Goal: Transaction & Acquisition: Book appointment/travel/reservation

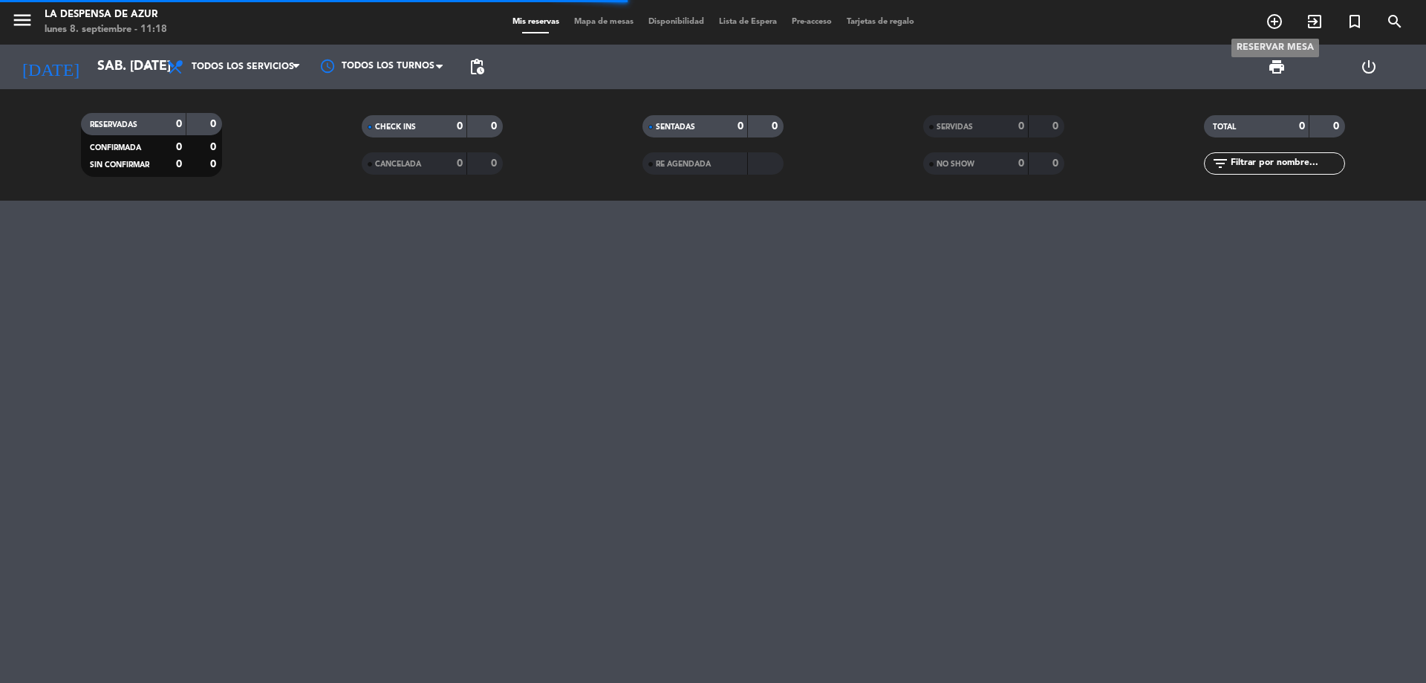
click at [1265, 17] on span "add_circle_outline" at bounding box center [1275, 21] width 40 height 25
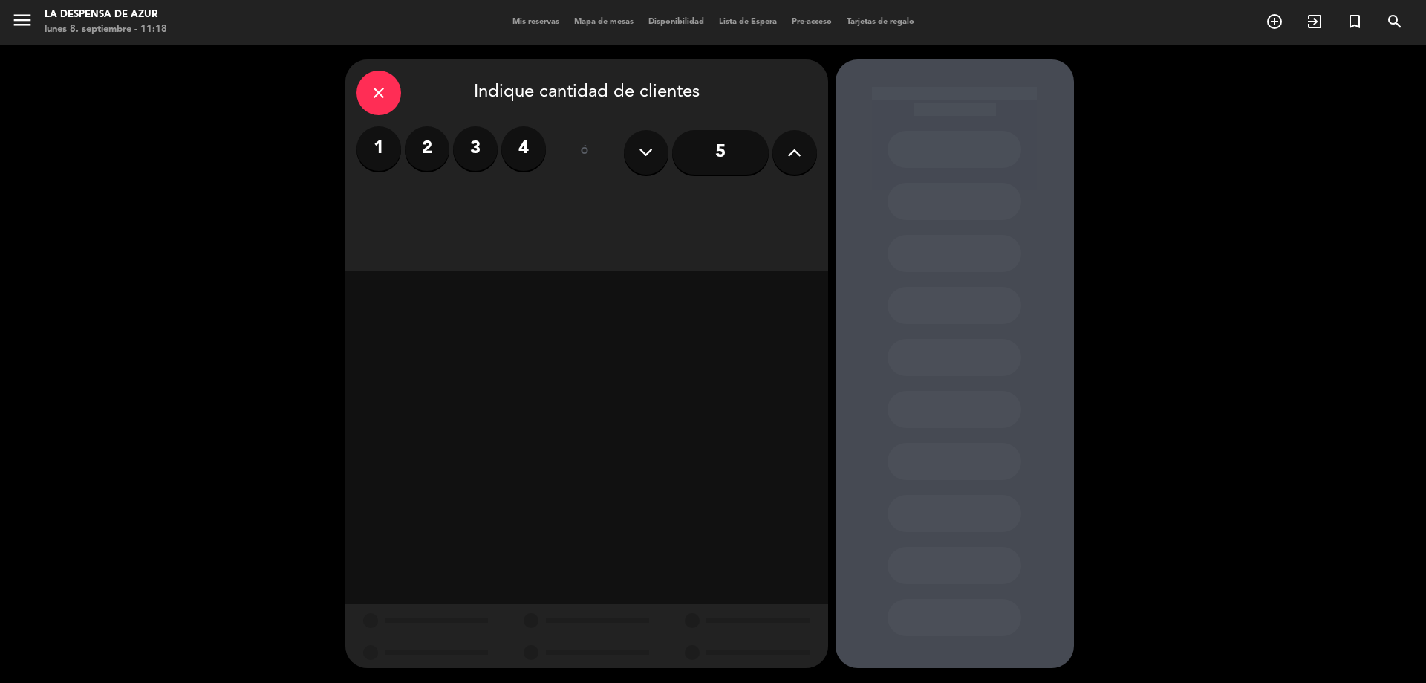
drag, startPoint x: 422, startPoint y: 163, endPoint x: 452, endPoint y: 173, distance: 32.2
click at [422, 162] on label "2" at bounding box center [427, 148] width 45 height 45
click at [738, 198] on div "Cena" at bounding box center [760, 204] width 112 height 30
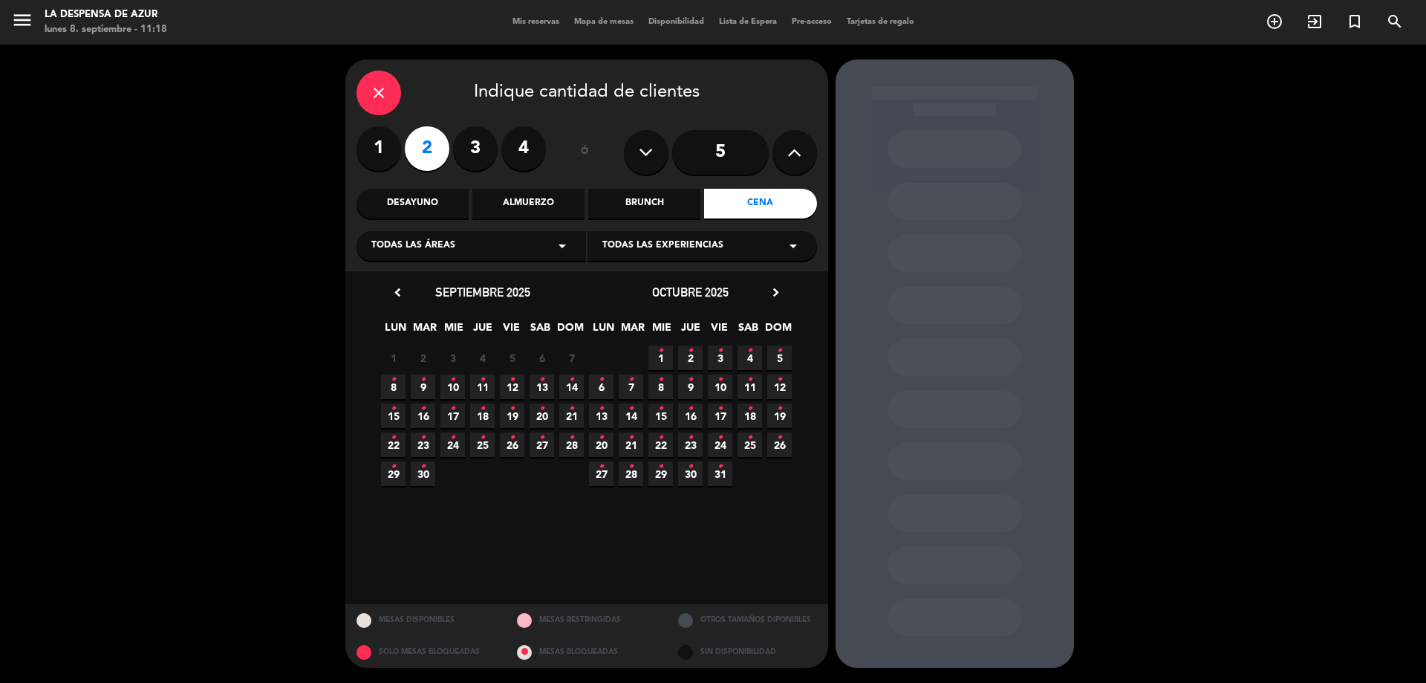
click at [396, 383] on span "8 •" at bounding box center [393, 386] width 25 height 25
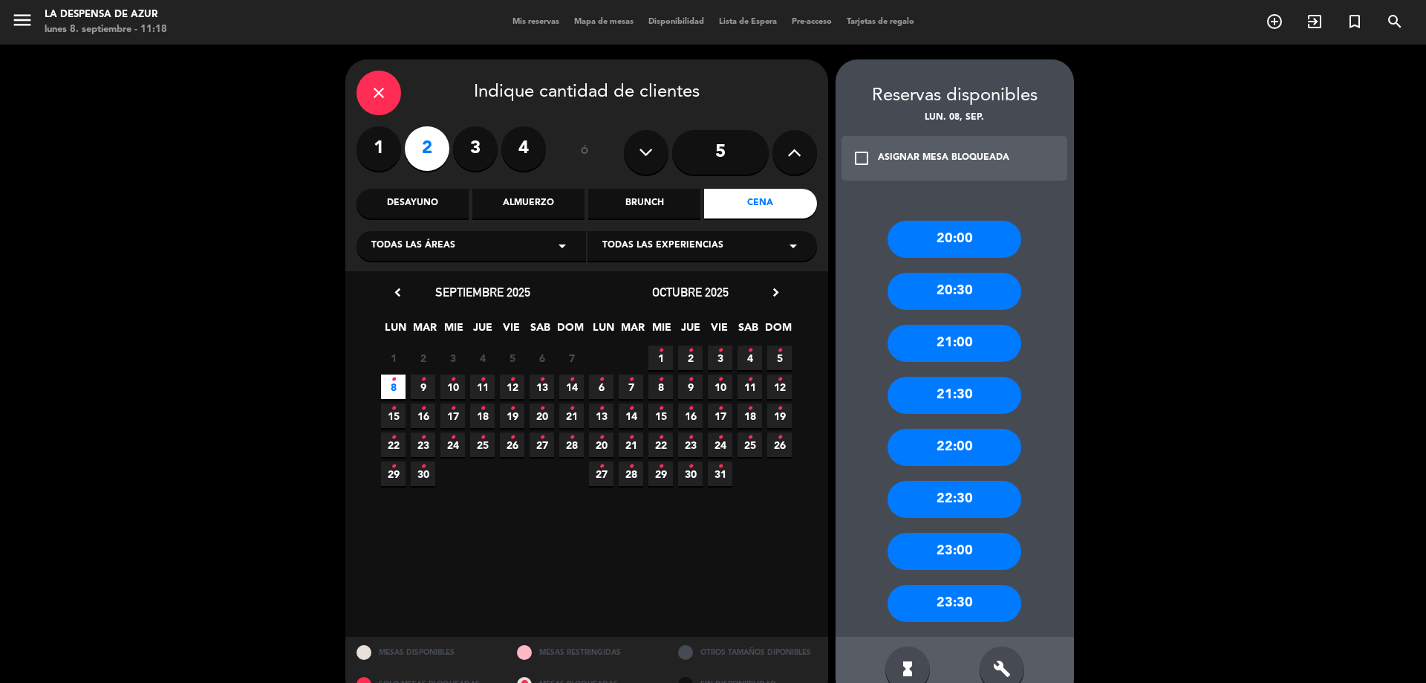
click at [981, 248] on div "20:00" at bounding box center [955, 239] width 134 height 37
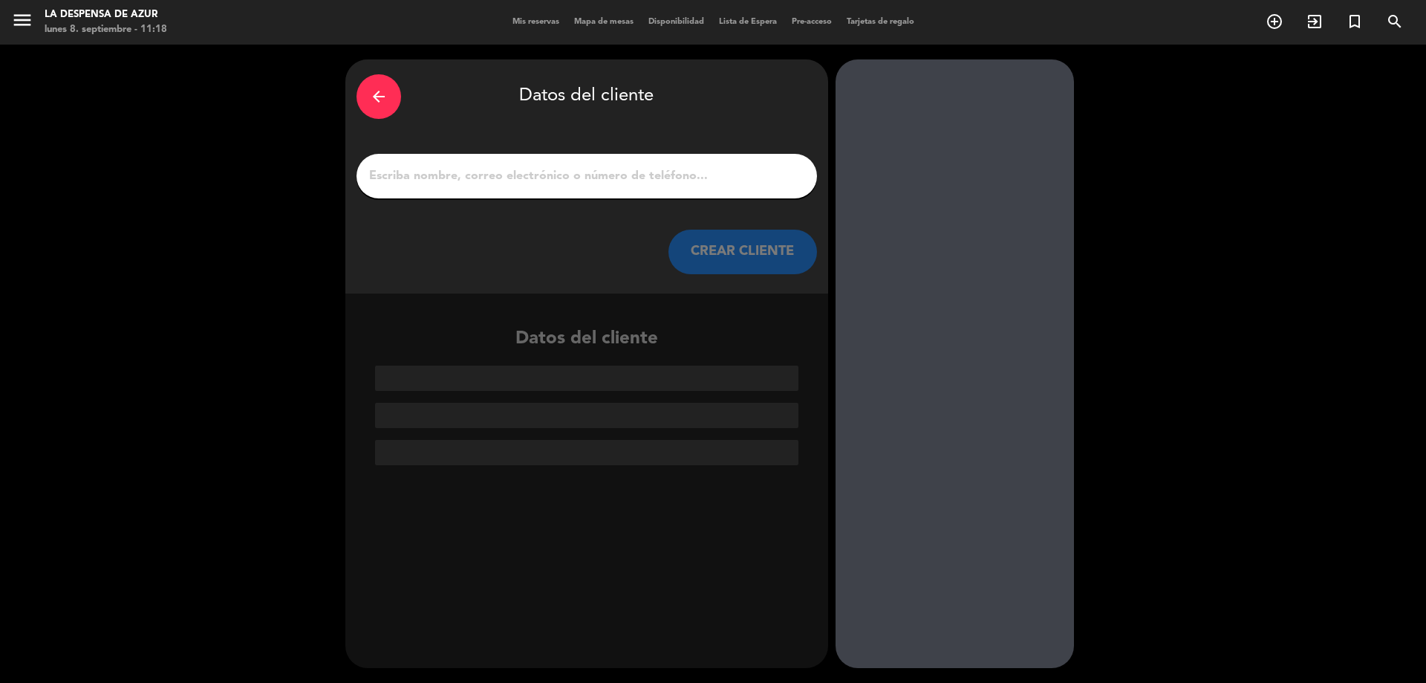
click at [594, 174] on input "1" at bounding box center [587, 176] width 438 height 21
paste input "[PERSON_NAME], [PERSON_NAME], [PERSON_NAME], [PERSON_NAME], [PERSON_NAME], [PER…"
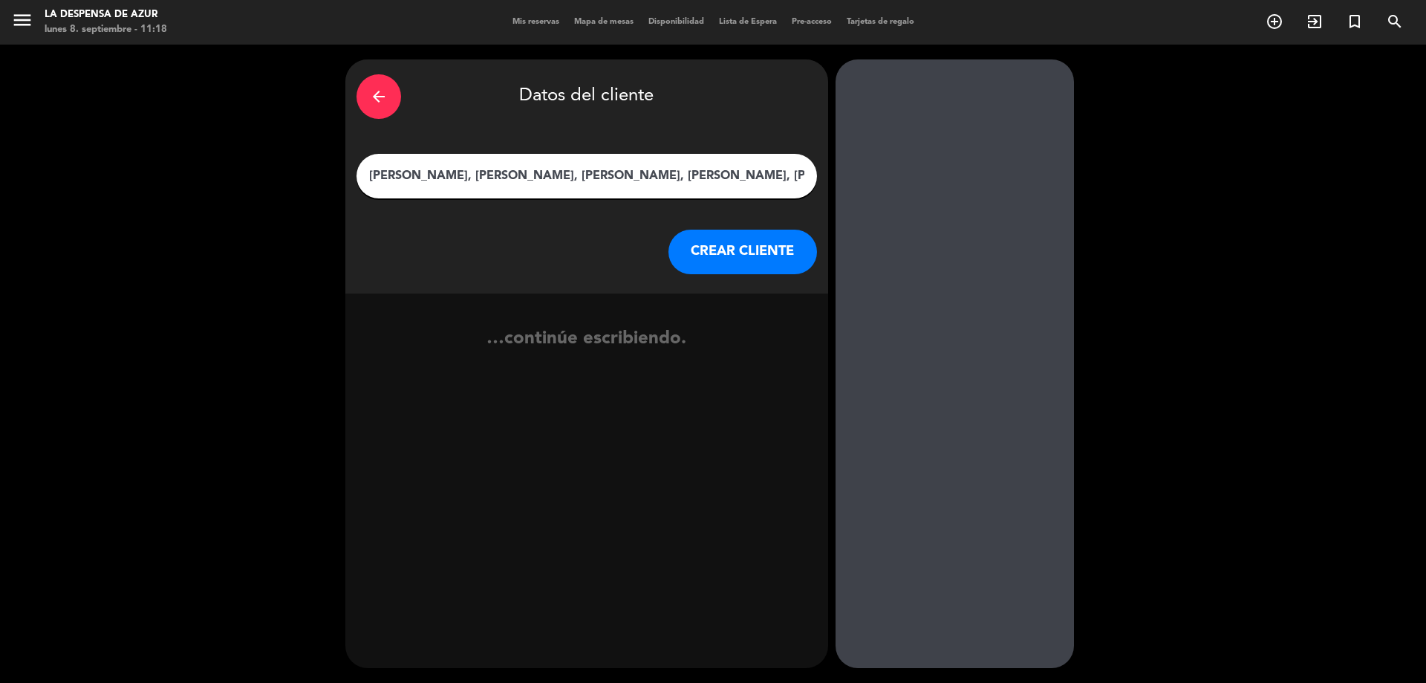
type input "[PERSON_NAME], [PERSON_NAME], [PERSON_NAME], [PERSON_NAME], [PERSON_NAME], [PER…"
drag, startPoint x: 619, startPoint y: 199, endPoint x: 638, endPoint y: 170, distance: 34.4
click at [637, 171] on div "arrow_back Datos del cliente [PERSON_NAME], [PERSON_NAME], [PERSON_NAME], [PERS…" at bounding box center [586, 176] width 483 height 234
click at [638, 170] on input "[PERSON_NAME], [PERSON_NAME], [PERSON_NAME], [PERSON_NAME], [PERSON_NAME], [PER…" at bounding box center [587, 176] width 438 height 21
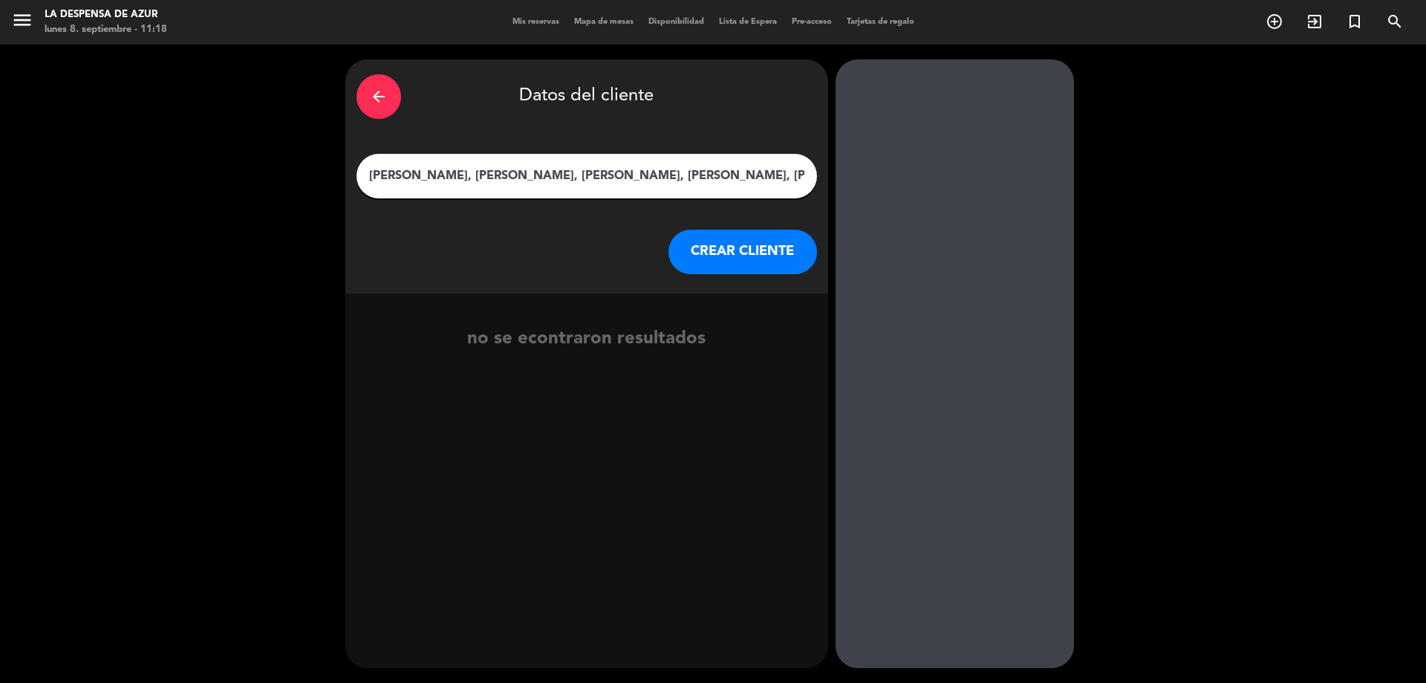
click at [638, 170] on input "[PERSON_NAME], [PERSON_NAME], [PERSON_NAME], [PERSON_NAME], [PERSON_NAME], [PER…" at bounding box center [587, 176] width 438 height 21
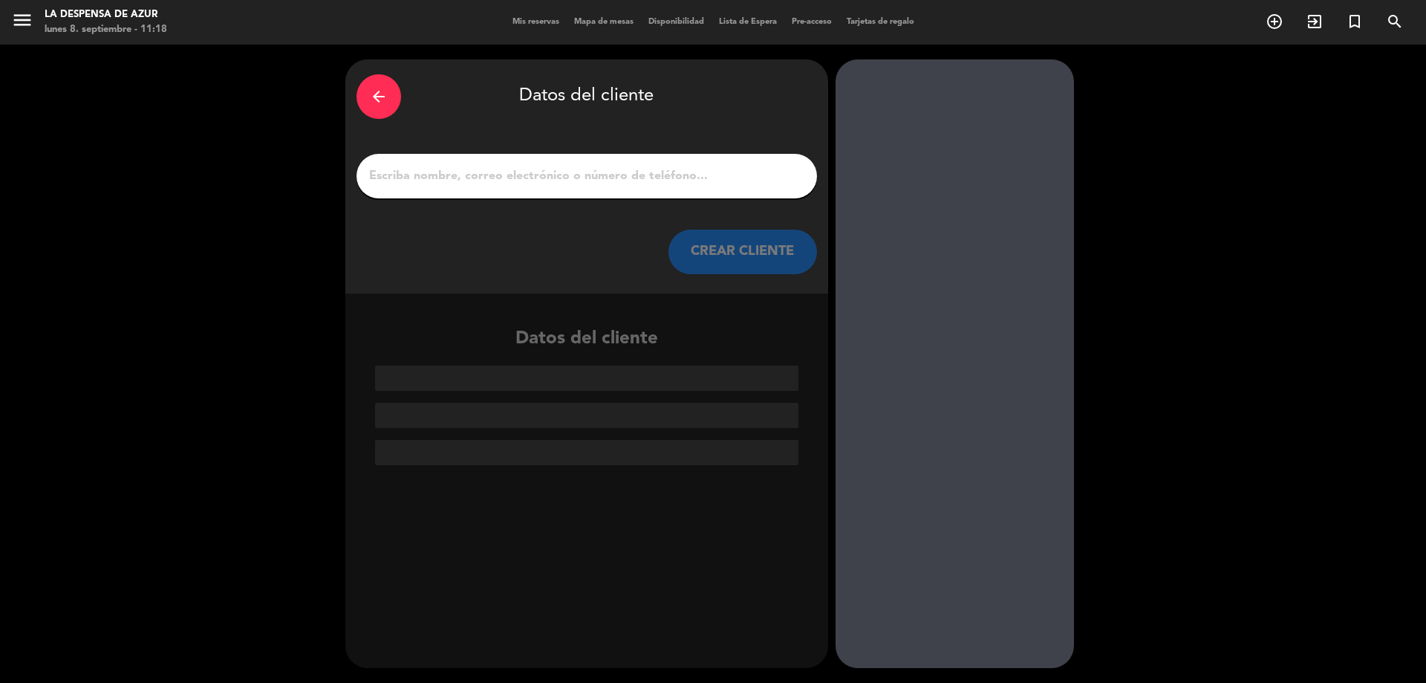
paste input "MARNIX"
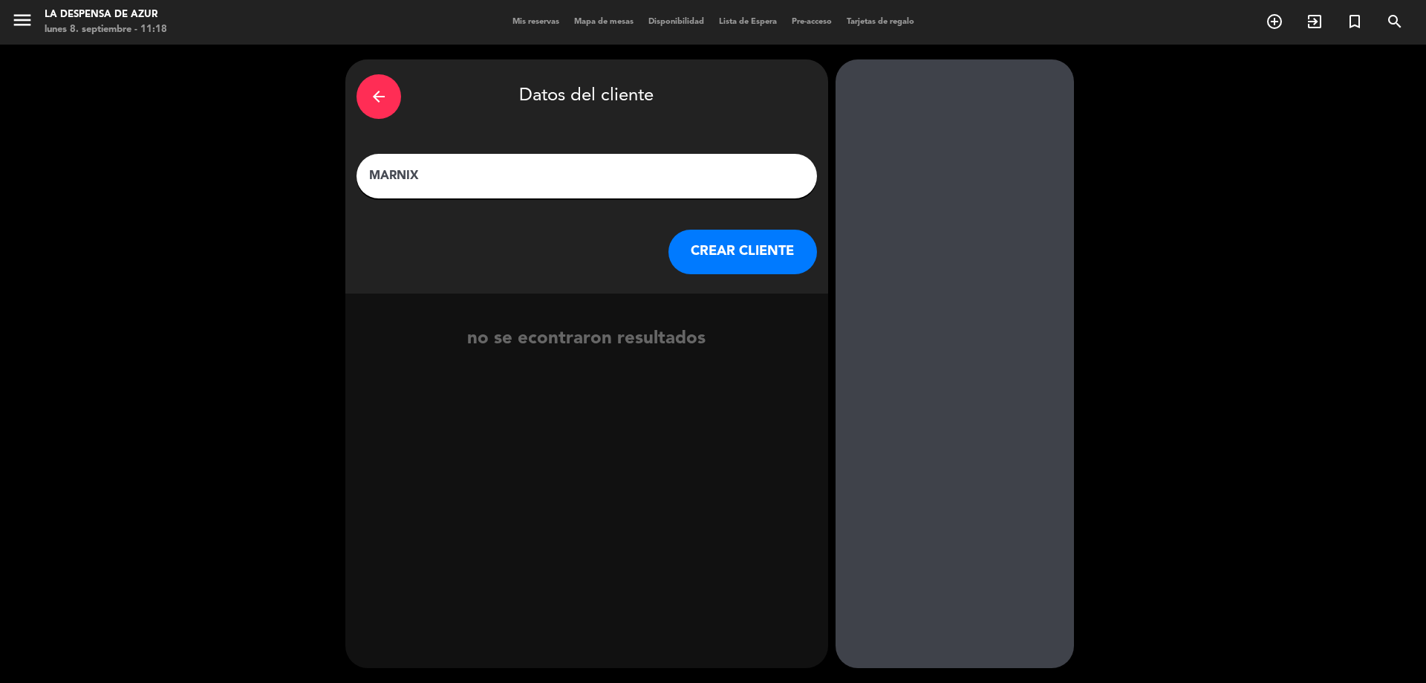
paste input "VANUYTRECHT"
type input "MARNIX VANUYTRECHT"
click at [741, 256] on button "CREAR CLIENTE" at bounding box center [742, 252] width 149 height 45
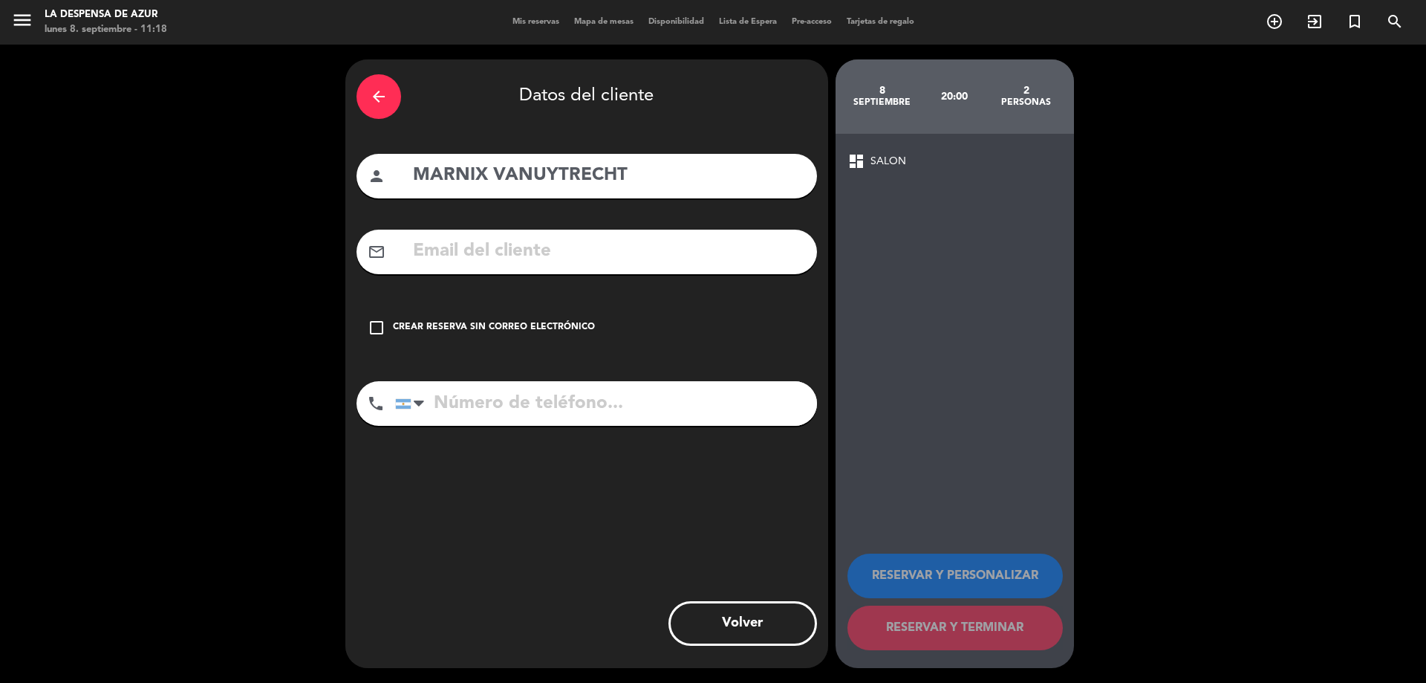
drag, startPoint x: 581, startPoint y: 322, endPoint x: 660, endPoint y: 355, distance: 85.5
click at [584, 322] on div "Crear reserva sin correo electrónico" at bounding box center [494, 327] width 202 height 15
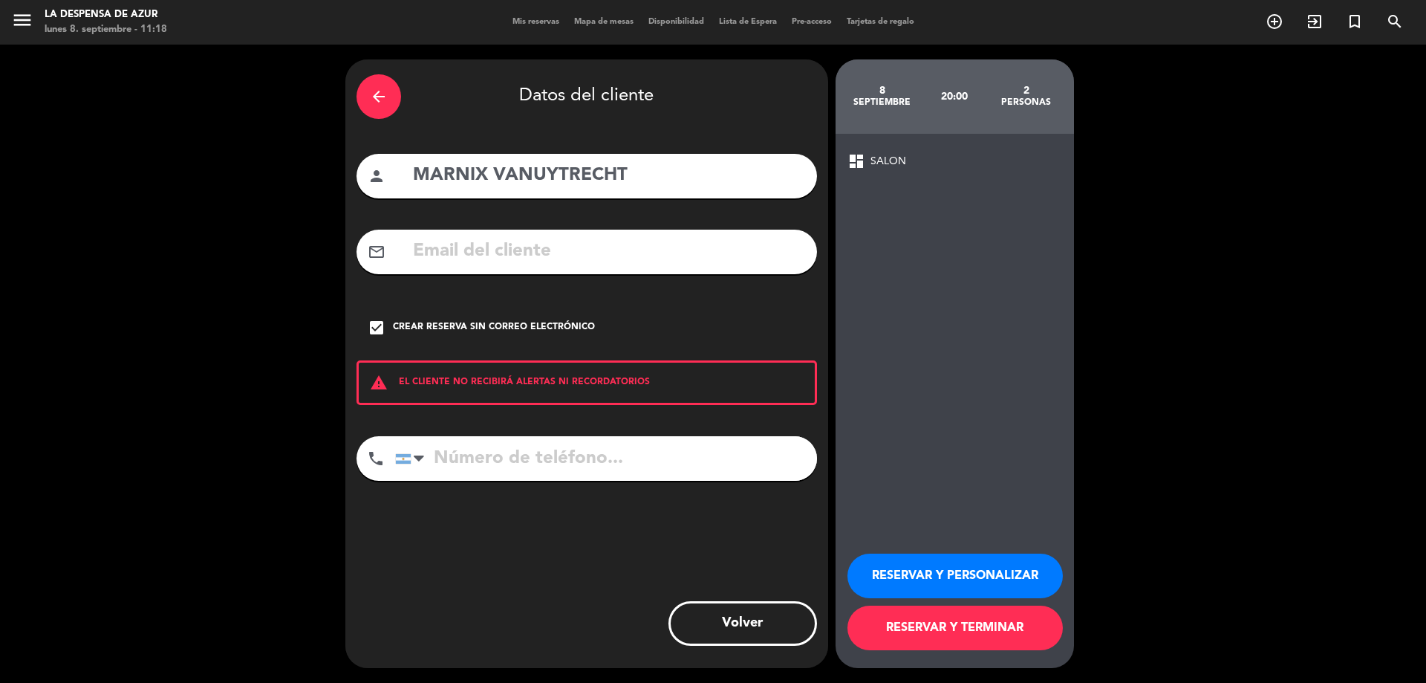
click at [918, 554] on div "RESERVAR Y PERSONALIZAR RESERVAR Y TERMINAR" at bounding box center [955, 595] width 215 height 146
click at [921, 562] on button "RESERVAR Y PERSONALIZAR" at bounding box center [955, 575] width 215 height 45
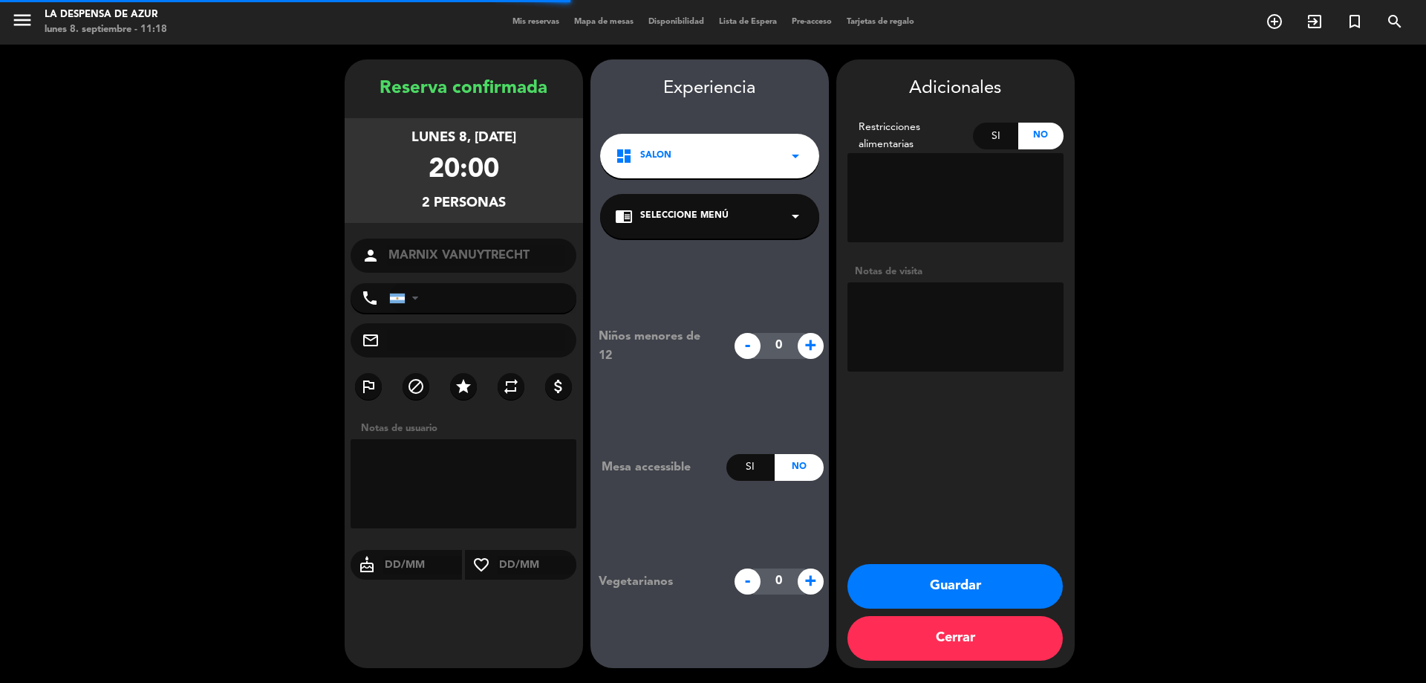
click at [937, 357] on textarea at bounding box center [956, 326] width 216 height 89
type textarea "Alojados hab 14"
click at [1005, 569] on button "Guardar" at bounding box center [955, 586] width 215 height 45
